Goal: Information Seeking & Learning: Find specific fact

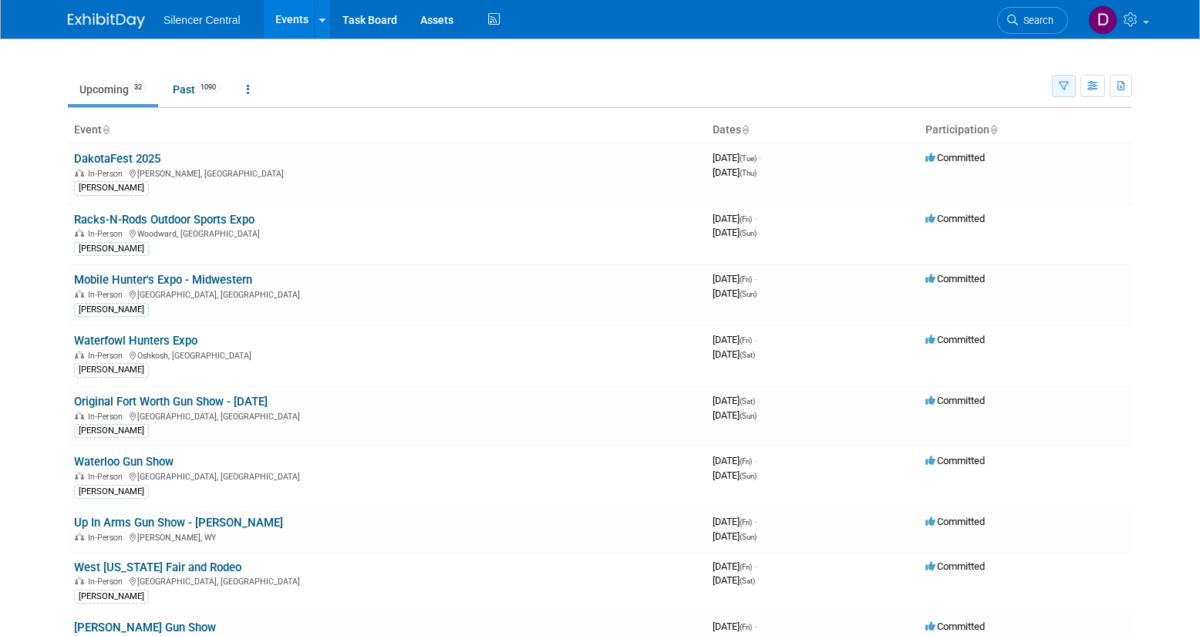
click at [1062, 79] on button "button" at bounding box center [1064, 86] width 24 height 22
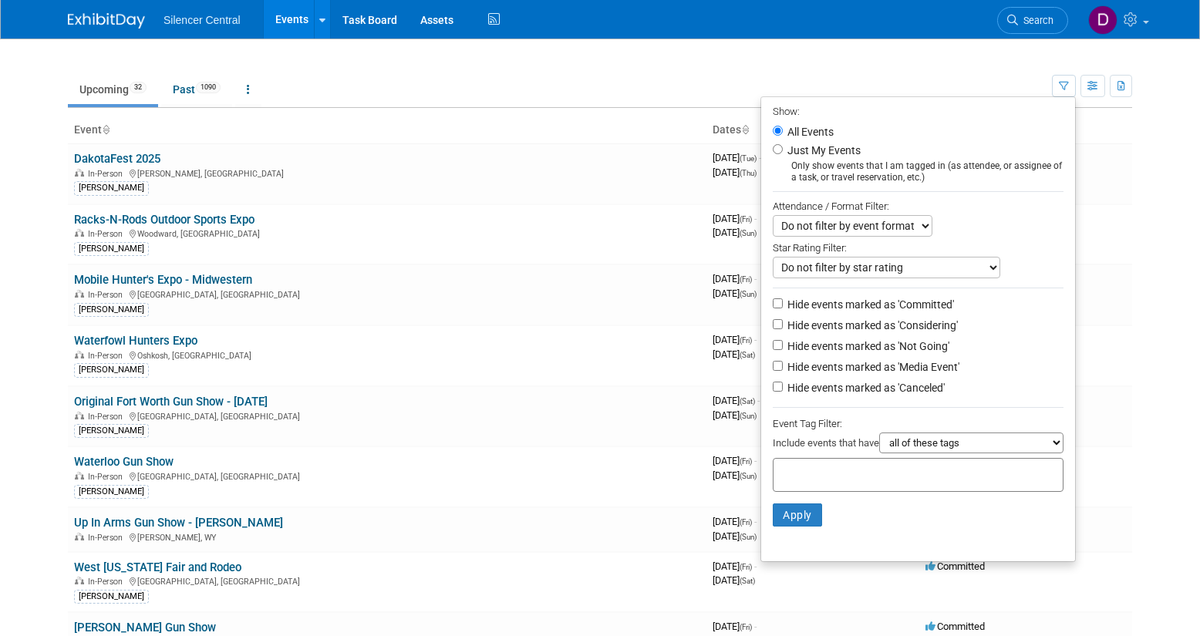
click at [836, 150] on label "Just My Events" at bounding box center [823, 150] width 76 height 15
click at [783, 150] on input "Just My Events" at bounding box center [778, 149] width 10 height 10
radio input "true"
click at [790, 516] on button "Apply" at bounding box center [797, 515] width 49 height 23
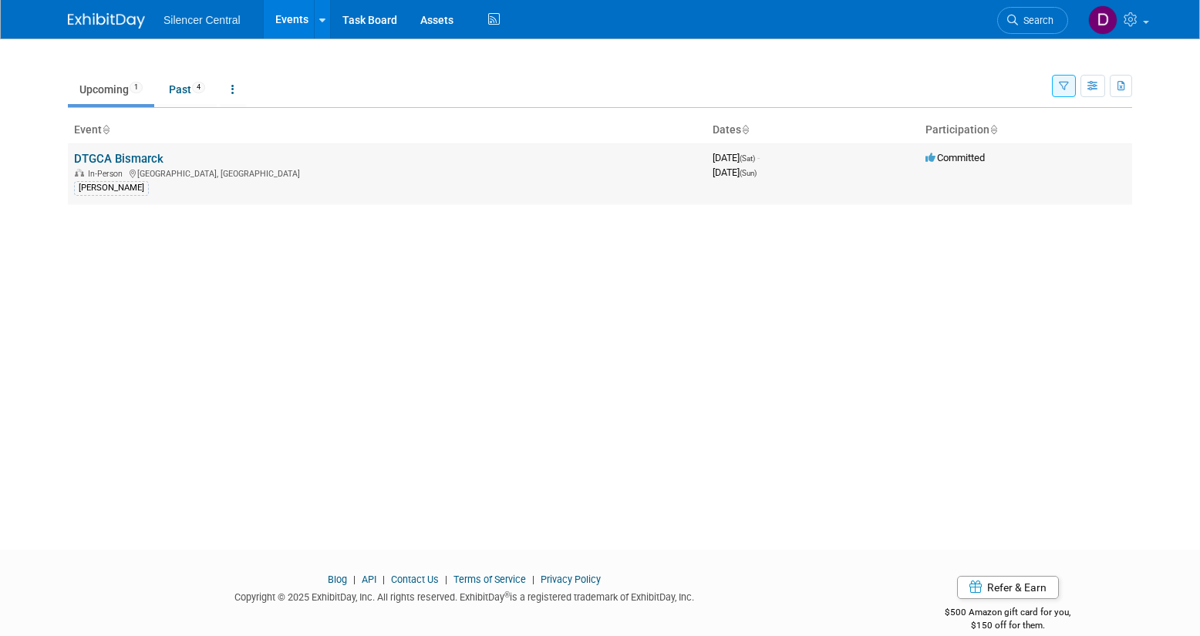
click at [142, 159] on link "DTGCA Bismarck" at bounding box center [118, 159] width 89 height 14
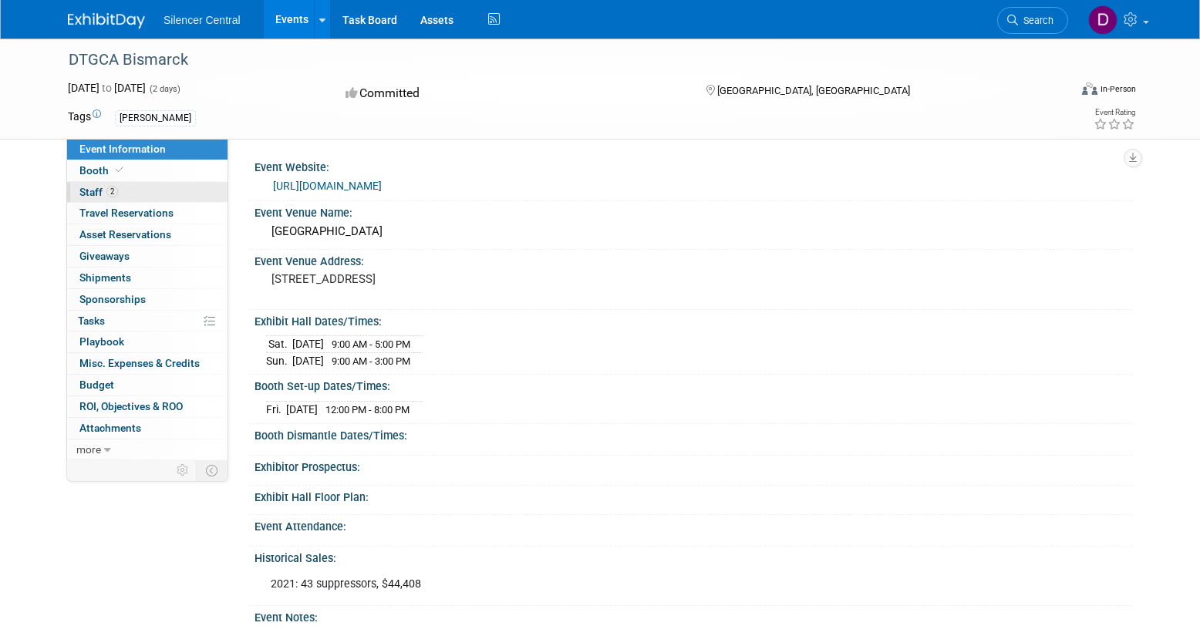
click at [187, 193] on link "2 Staff 2" at bounding box center [147, 192] width 160 height 21
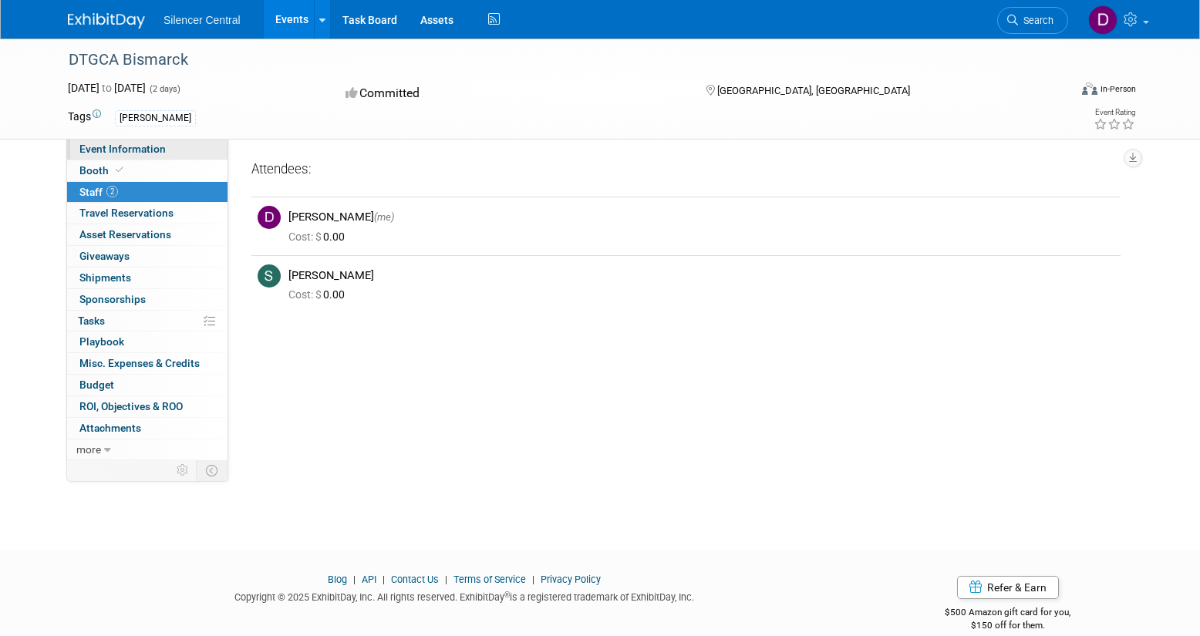
click at [190, 147] on link "Event Information" at bounding box center [147, 149] width 160 height 21
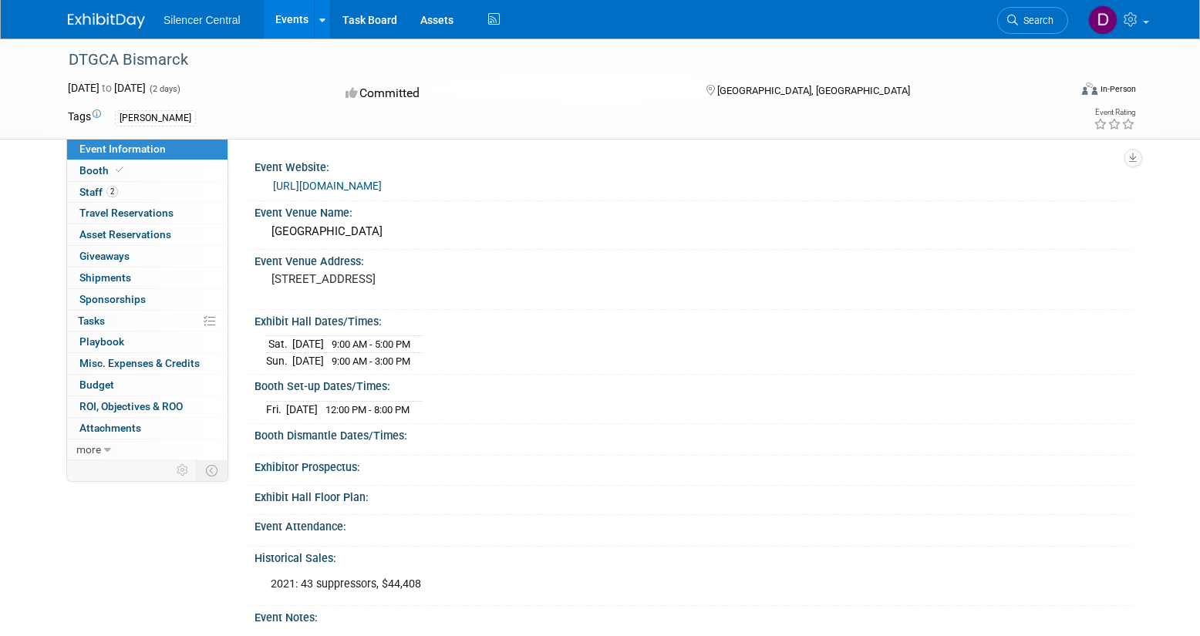
click at [356, 190] on link "https://www.dtgca.org/" at bounding box center [327, 186] width 109 height 12
drag, startPoint x: 394, startPoint y: 191, endPoint x: 268, endPoint y: 187, distance: 126.6
click at [268, 187] on div "https://www.dtgca.org/" at bounding box center [693, 185] width 855 height 22
copy link "https://www.dtgca.org/"
click at [555, 185] on div "https://www.dtgca.org/" at bounding box center [697, 186] width 848 height 18
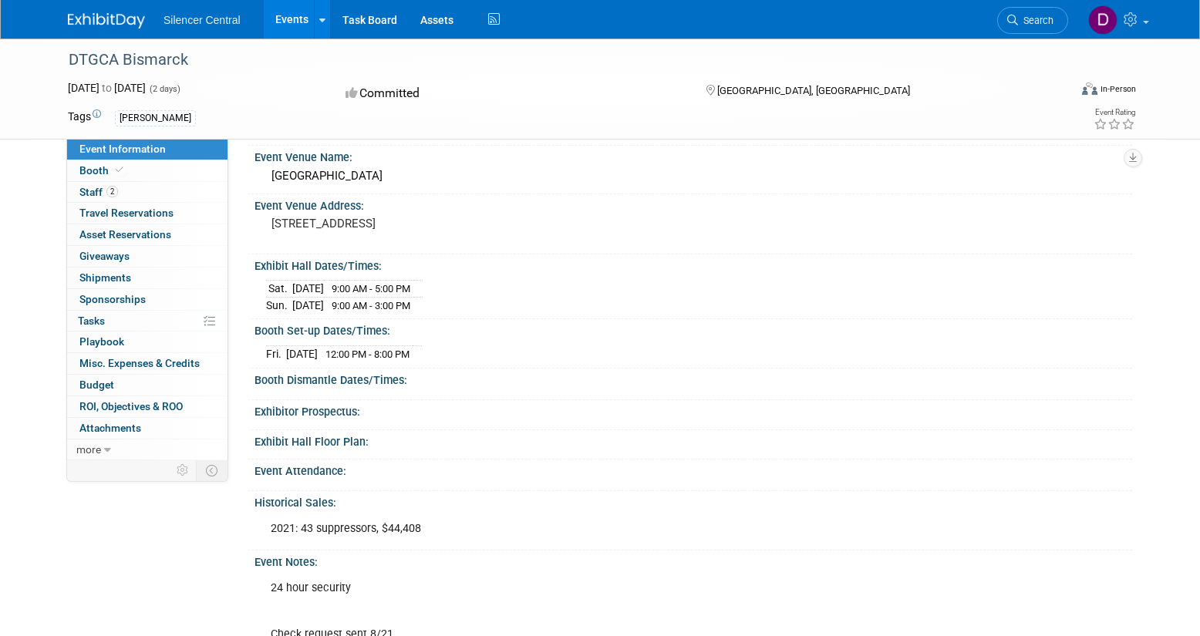
scroll to position [110, 0]
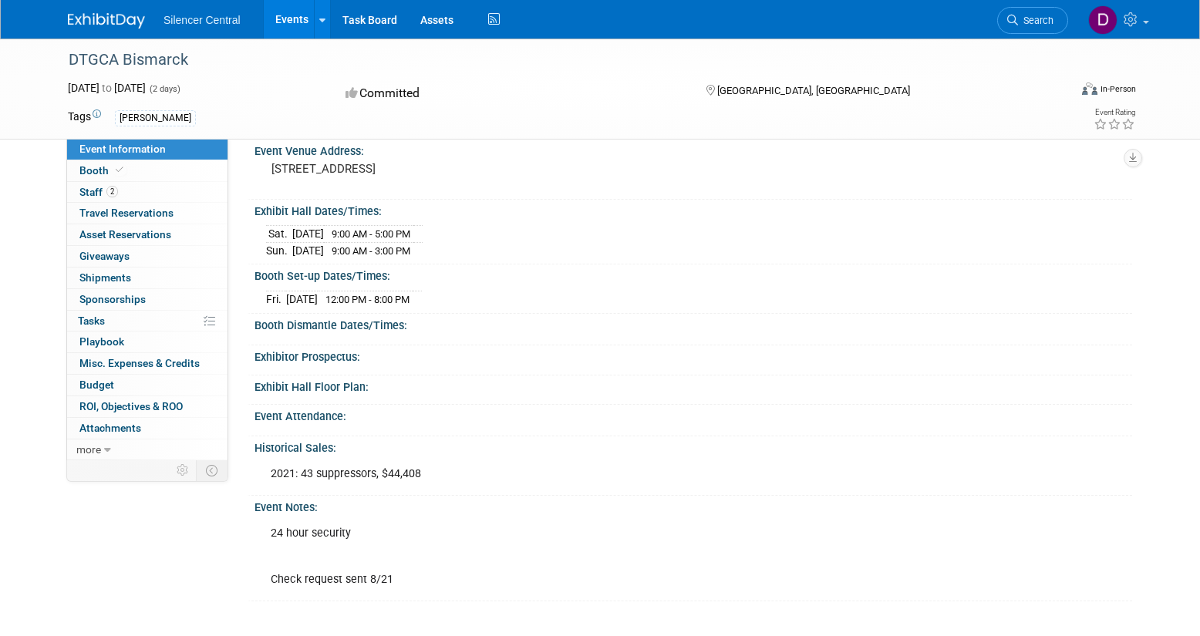
drag, startPoint x: 342, startPoint y: 171, endPoint x: 408, endPoint y: 181, distance: 67.2
click at [408, 176] on pre "315 S 5th St, Bismarck, ND 58504" at bounding box center [438, 169] width 332 height 14
click at [371, 178] on div "315 S 5th St, Bismarck, ND 58504" at bounding box center [437, 175] width 343 height 35
drag, startPoint x: 342, startPoint y: 168, endPoint x: 407, endPoint y: 164, distance: 64.9
click at [407, 164] on pre "315 S 5th St, Bismarck, ND 58504" at bounding box center [438, 169] width 332 height 14
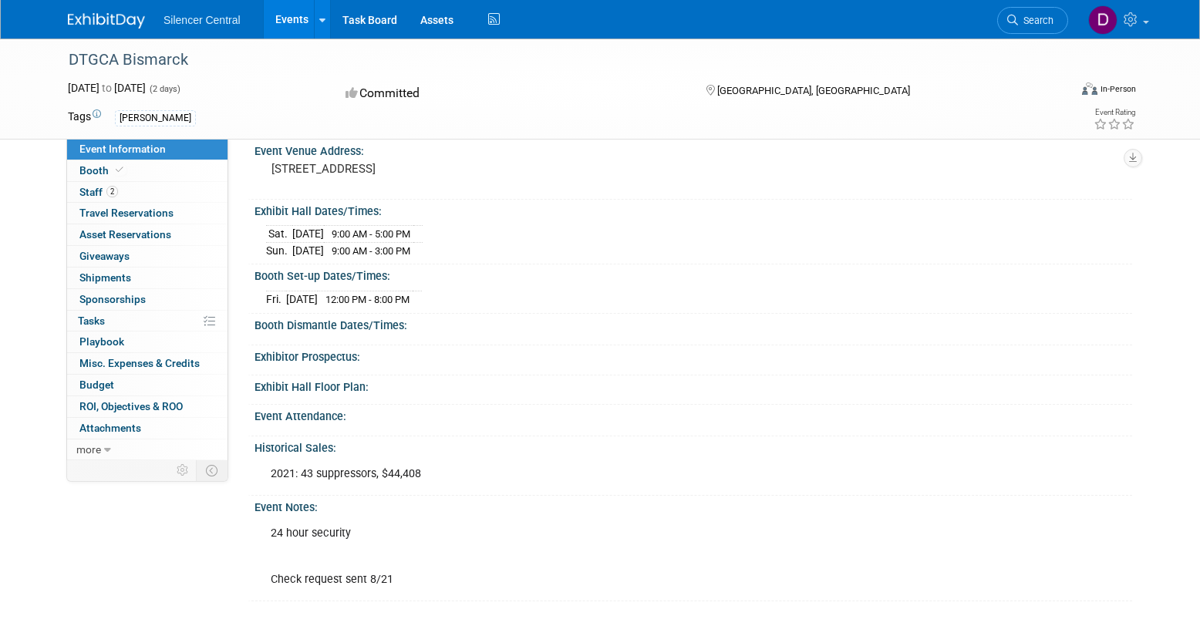
copy pre "[GEOGRAPHIC_DATA], [GEOGRAPHIC_DATA]"
click at [644, 402] on div "Exhibit Hall Floor Plan:" at bounding box center [690, 390] width 885 height 29
click at [294, 21] on link "Events" at bounding box center [292, 19] width 56 height 39
